Goal: Task Accomplishment & Management: Manage account settings

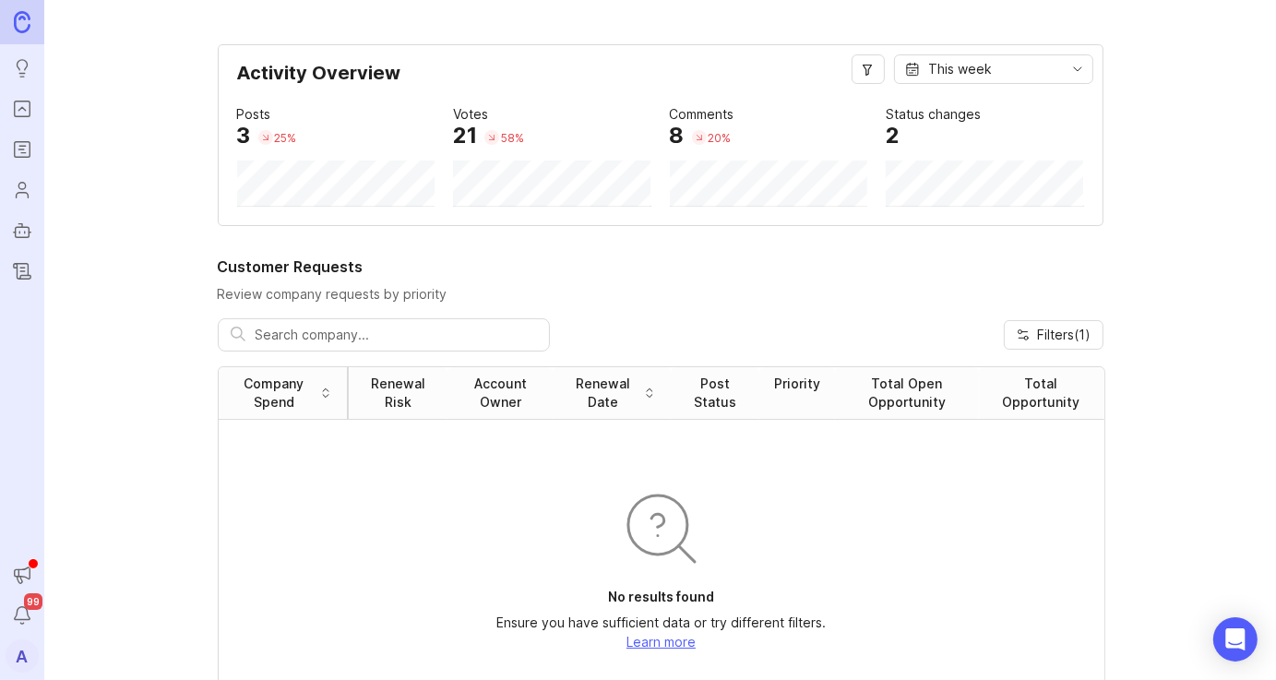
click at [12, 149] on icon "Roadmaps" at bounding box center [22, 149] width 20 height 22
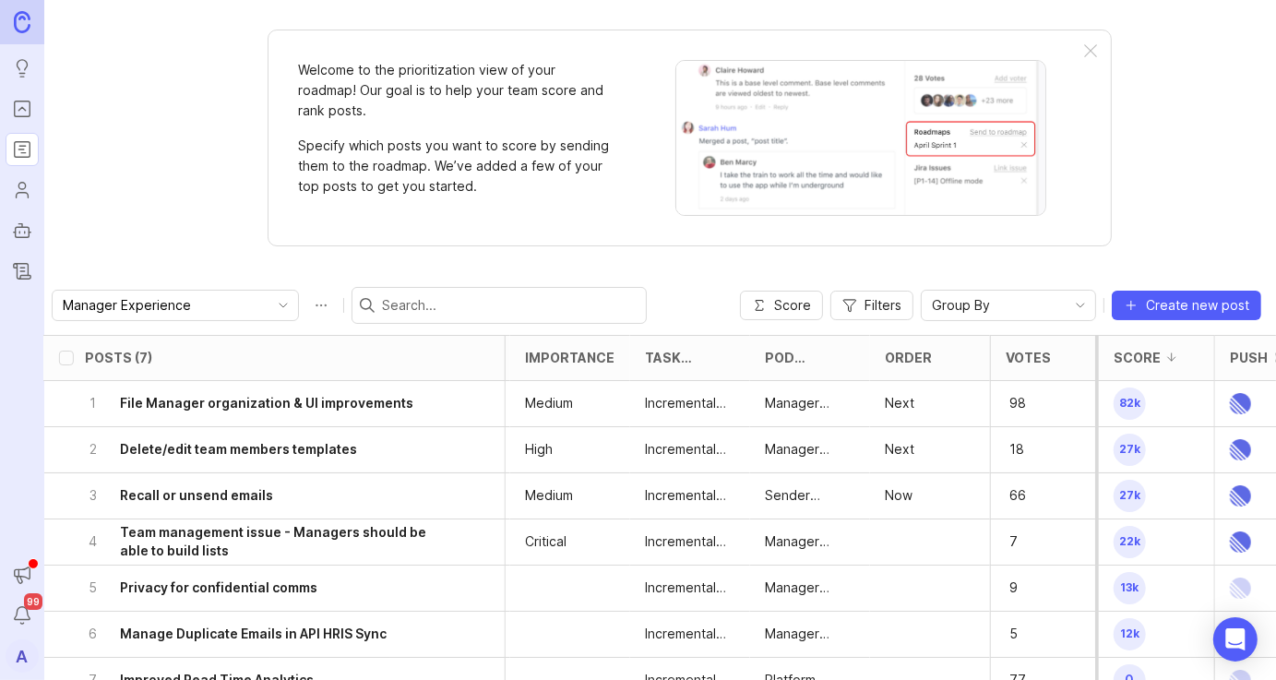
scroll to position [0, 836]
click at [943, 367] on div "Order" at bounding box center [929, 358] width 120 height 44
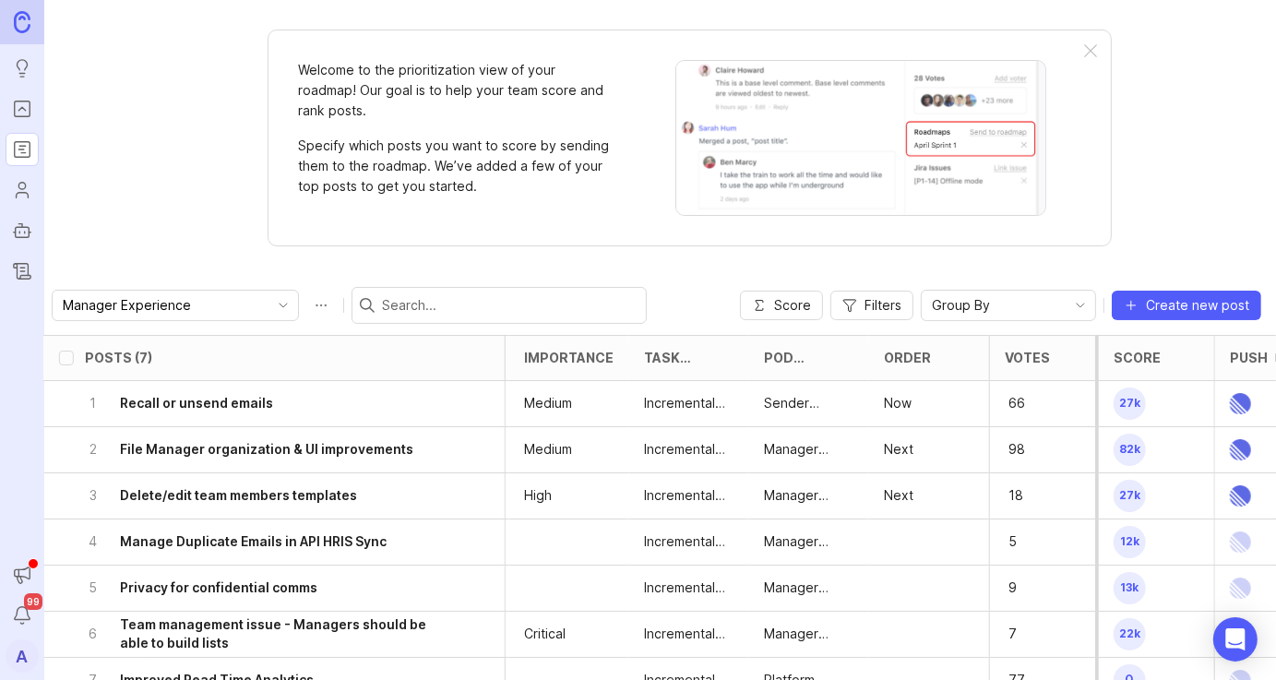
scroll to position [82, 836]
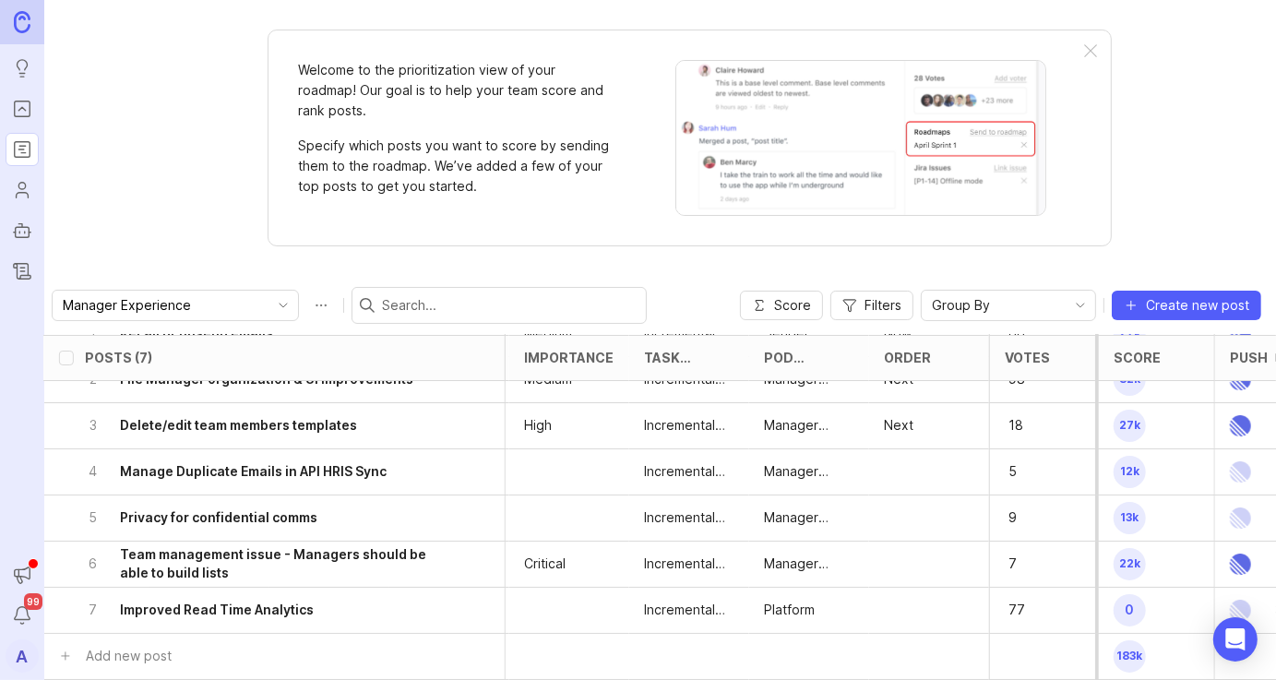
click at [914, 449] on div at bounding box center [929, 472] width 120 height 46
click at [233, 462] on h6 "Manage Duplicate Emails in API HRIS Sync" at bounding box center [253, 471] width 267 height 18
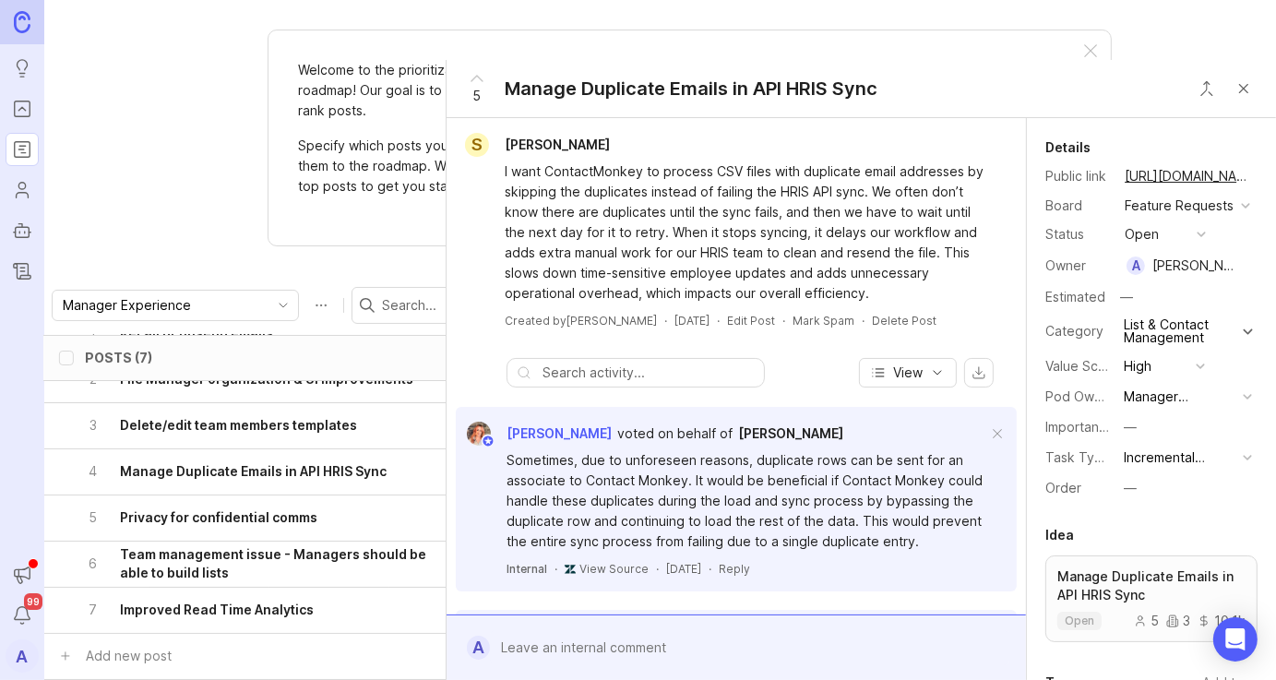
click at [1149, 500] on button "—" at bounding box center [1164, 488] width 92 height 24
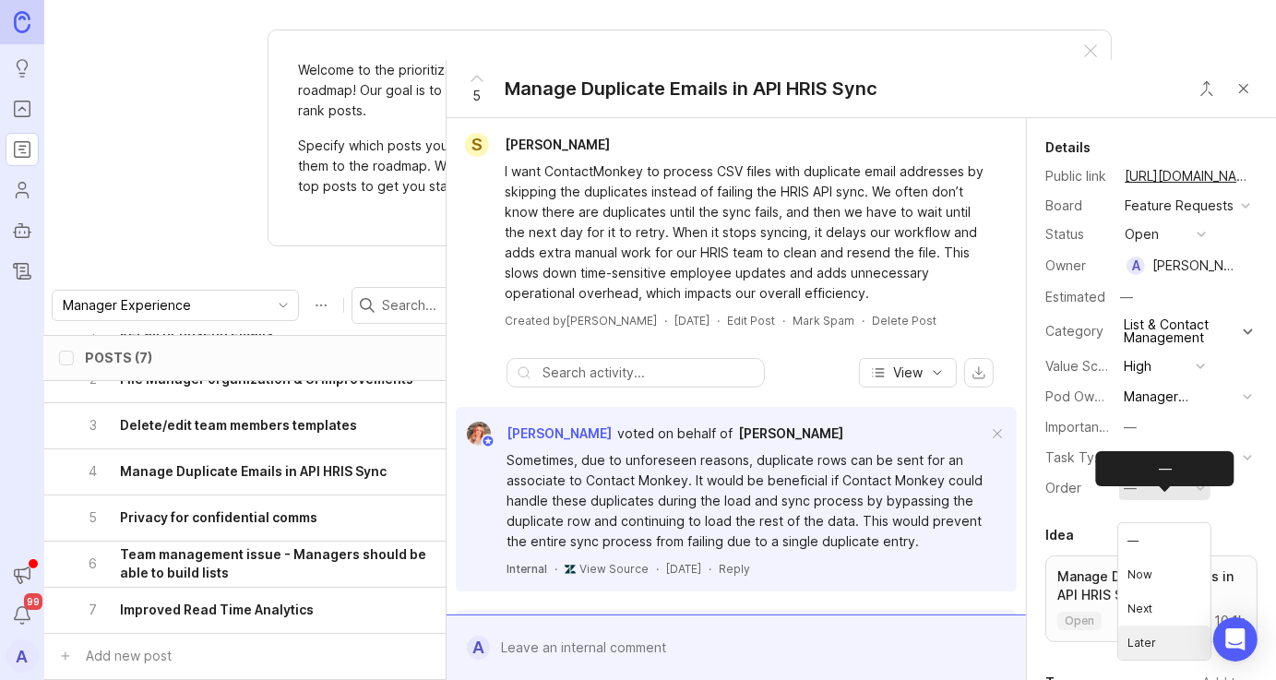
click at [1147, 639] on li "Later" at bounding box center [1164, 642] width 92 height 34
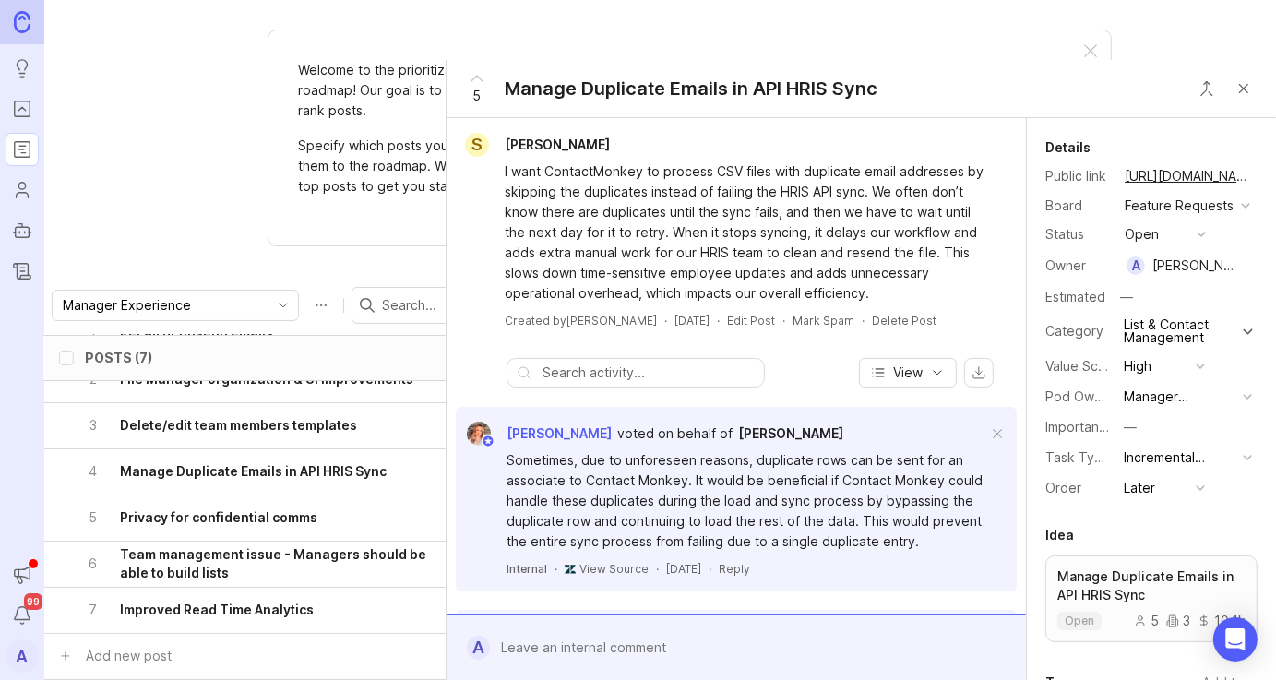
click at [201, 235] on div "Welcome to the prioritization view of your roadmap! Our goal is to help your te…" at bounding box center [659, 340] width 1231 height 680
click at [1243, 77] on button "Close button" at bounding box center [1243, 88] width 37 height 37
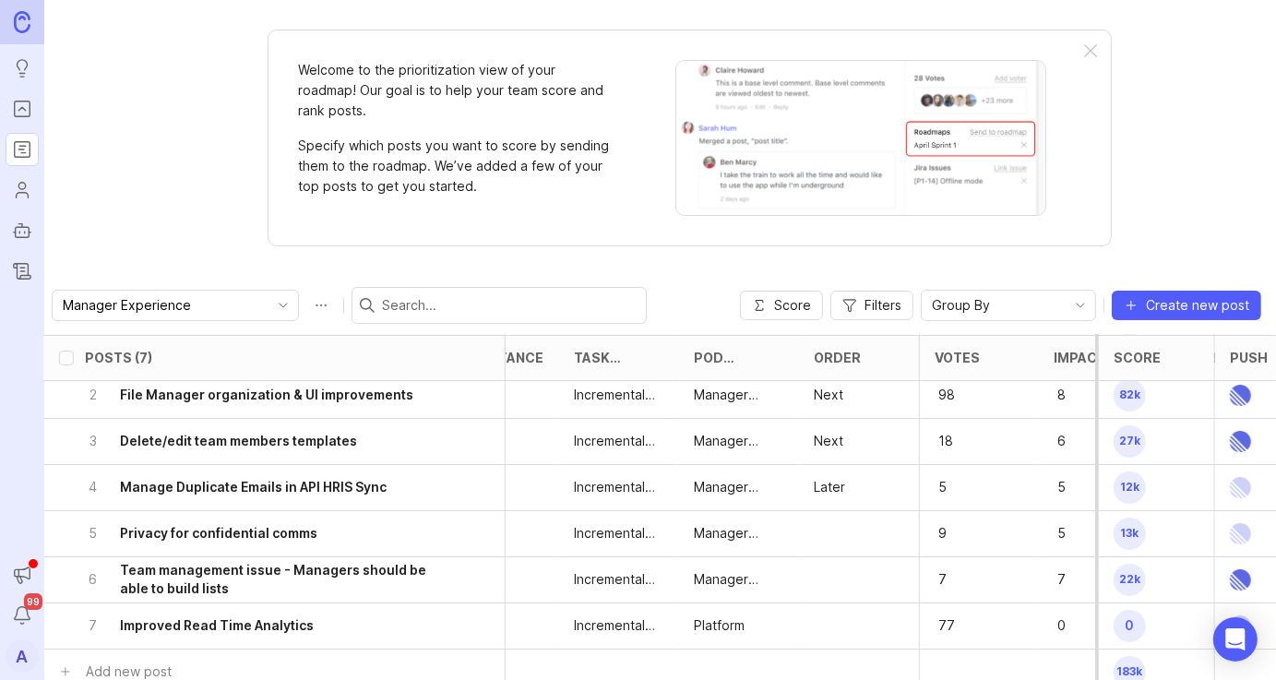
scroll to position [56, 906]
click at [837, 573] on div at bounding box center [859, 578] width 120 height 46
click at [822, 540] on div at bounding box center [859, 532] width 120 height 46
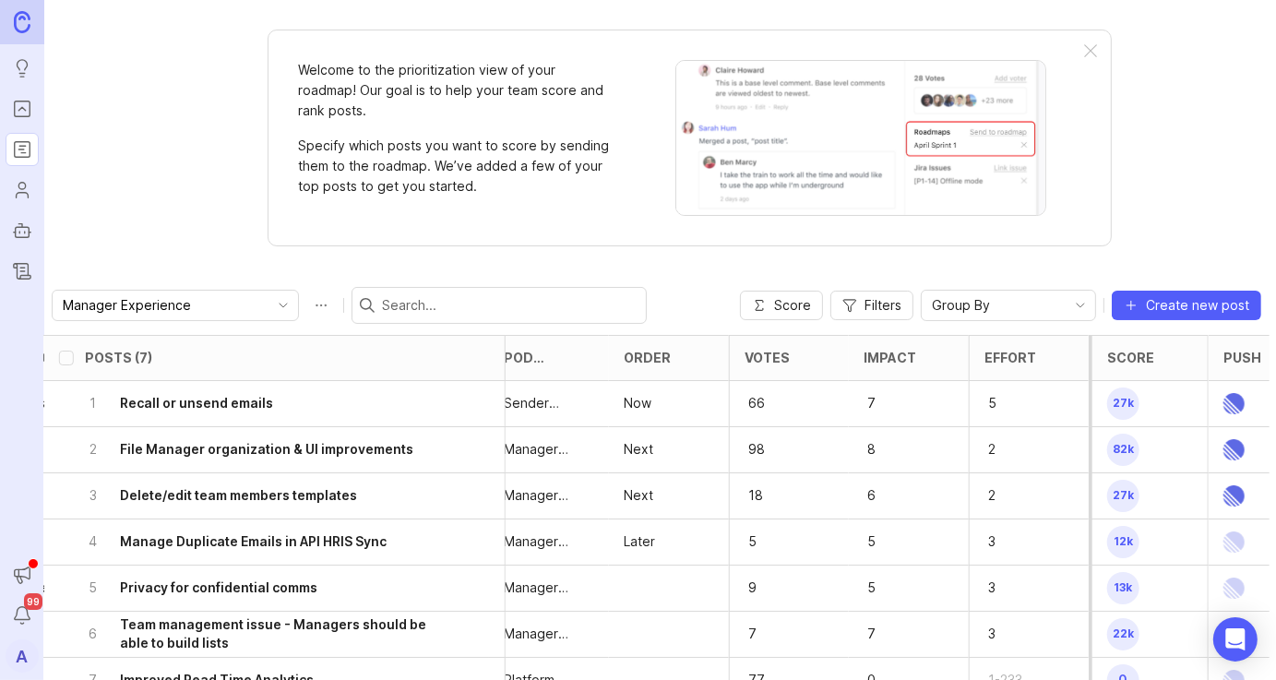
scroll to position [82, 1096]
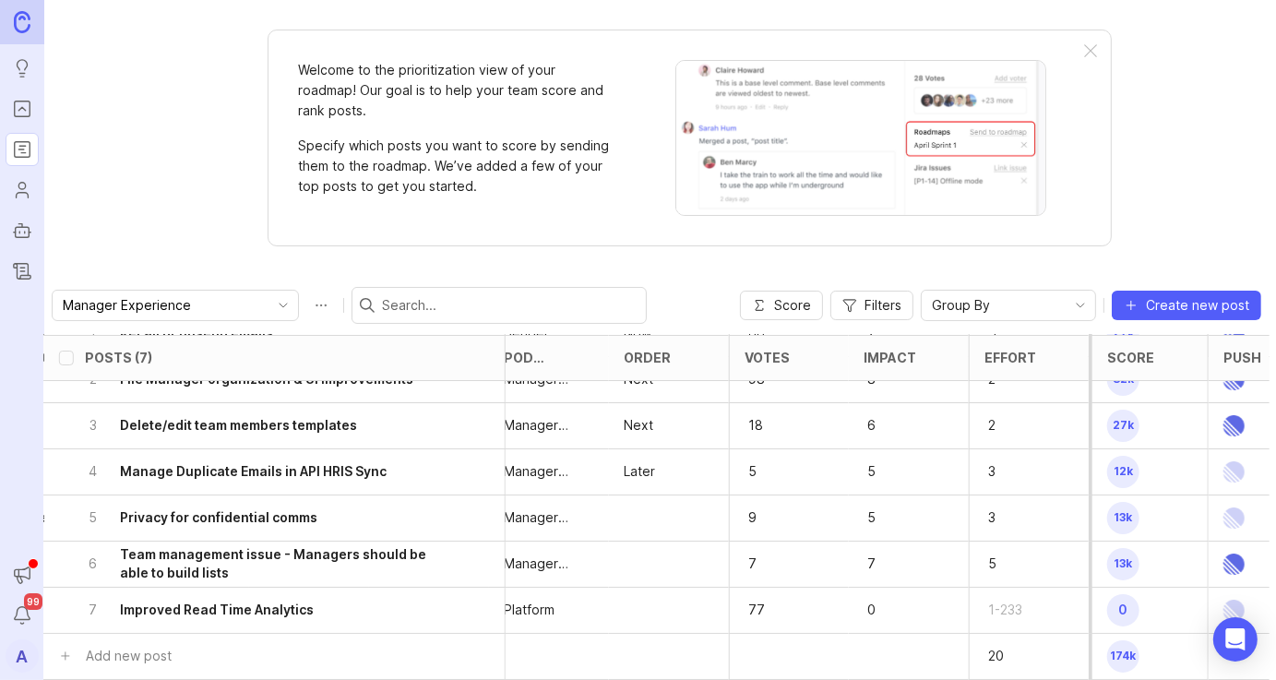
click at [1173, 224] on div "Welcome to the prioritization view of your roadmap! Our goal is to help your te…" at bounding box center [659, 340] width 1231 height 680
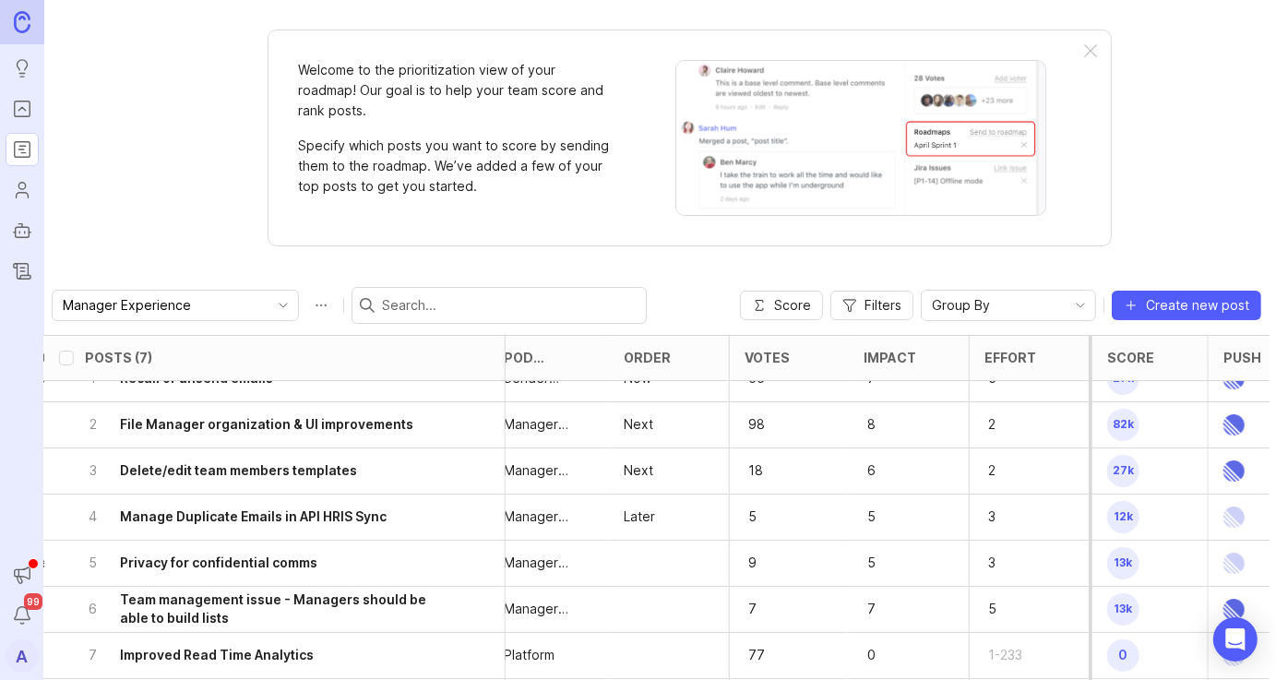
click at [242, 94] on div "Welcome to the prioritization view of your roadmap! Our goal is to help your te…" at bounding box center [660, 138] width 844 height 217
